Goal: Check status: Check status

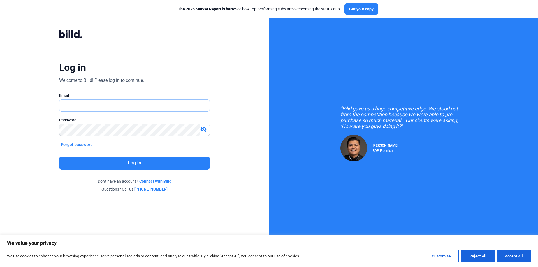
type input "[EMAIL_ADDRESS][DOMAIN_NAME]"
click at [95, 167] on button "Log in" at bounding box center [134, 163] width 151 height 13
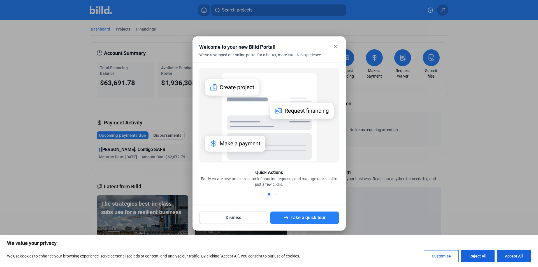
click at [334, 44] on mat-icon "close" at bounding box center [336, 46] width 7 height 7
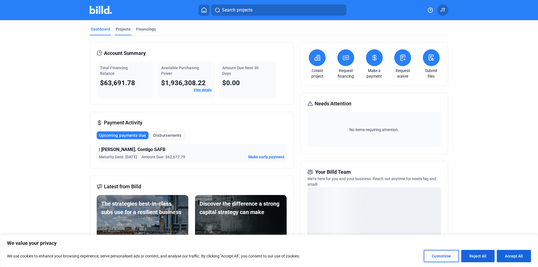
click at [125, 27] on div "Projects" at bounding box center [123, 29] width 15 height 6
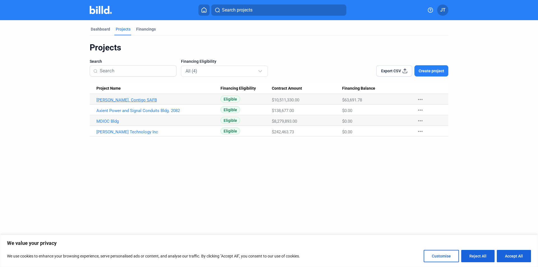
click at [117, 100] on link "[PERSON_NAME]. Contigo SAFB" at bounding box center [158, 100] width 124 height 5
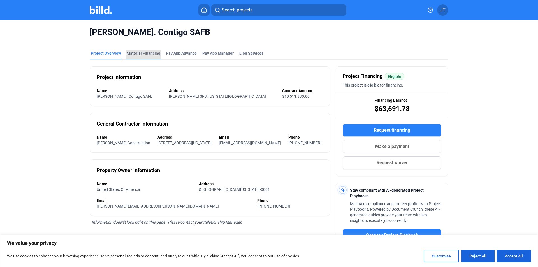
click at [146, 54] on div "Material Financing" at bounding box center [144, 53] width 34 height 6
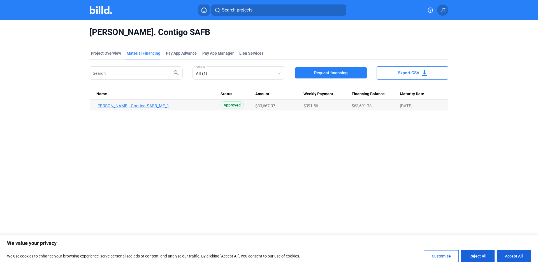
click at [139, 105] on link "[PERSON_NAME]. Contigo SAFB_MF_1" at bounding box center [158, 105] width 124 height 5
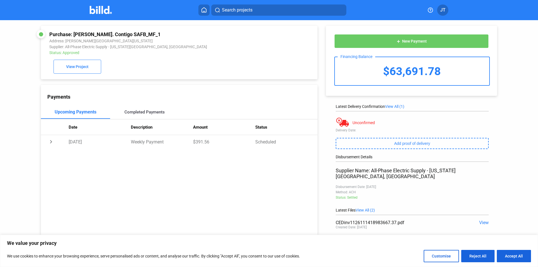
click at [134, 113] on div "Completed Payments" at bounding box center [145, 112] width 40 height 5
